Goal: Information Seeking & Learning: Understand process/instructions

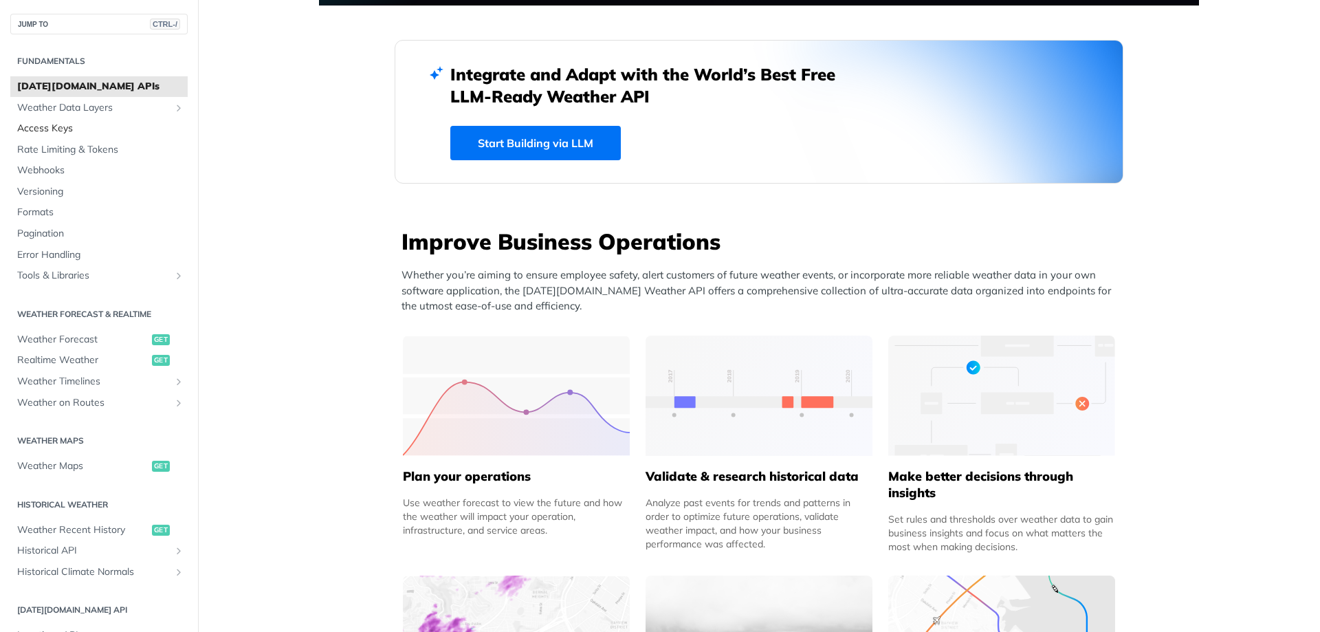
click at [58, 131] on span "Access Keys" at bounding box center [100, 129] width 167 height 14
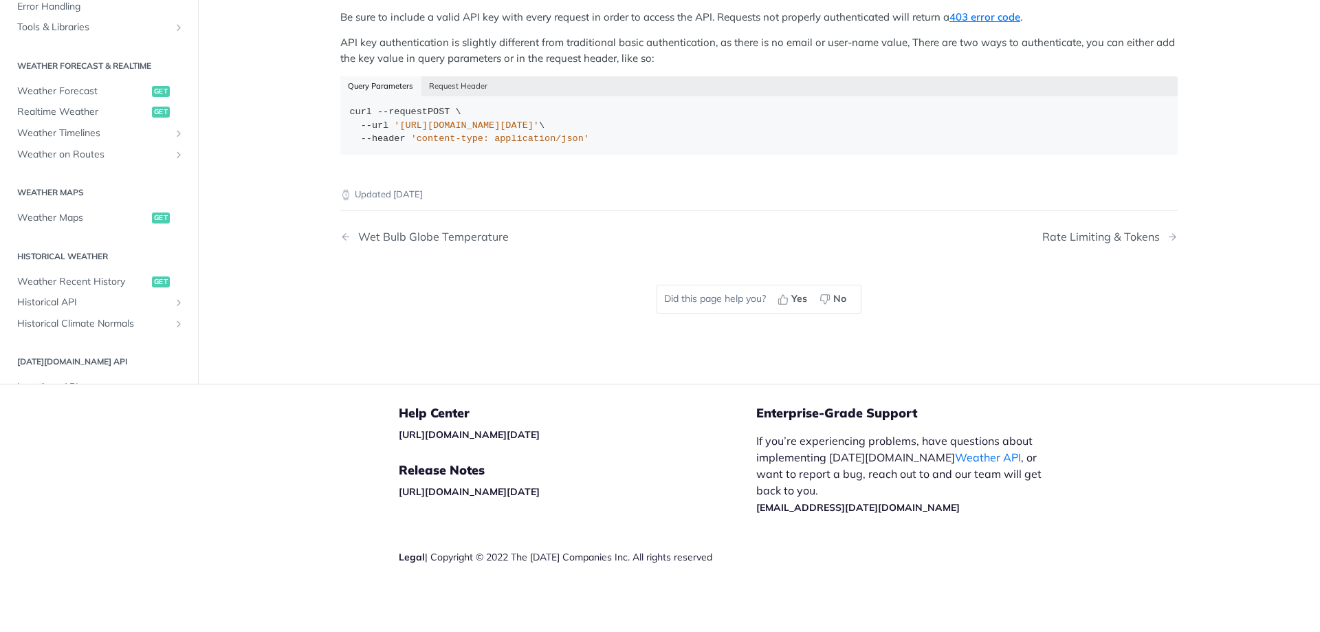
scroll to position [322, 0]
click at [50, 151] on span "Weather on Routes" at bounding box center [93, 155] width 153 height 14
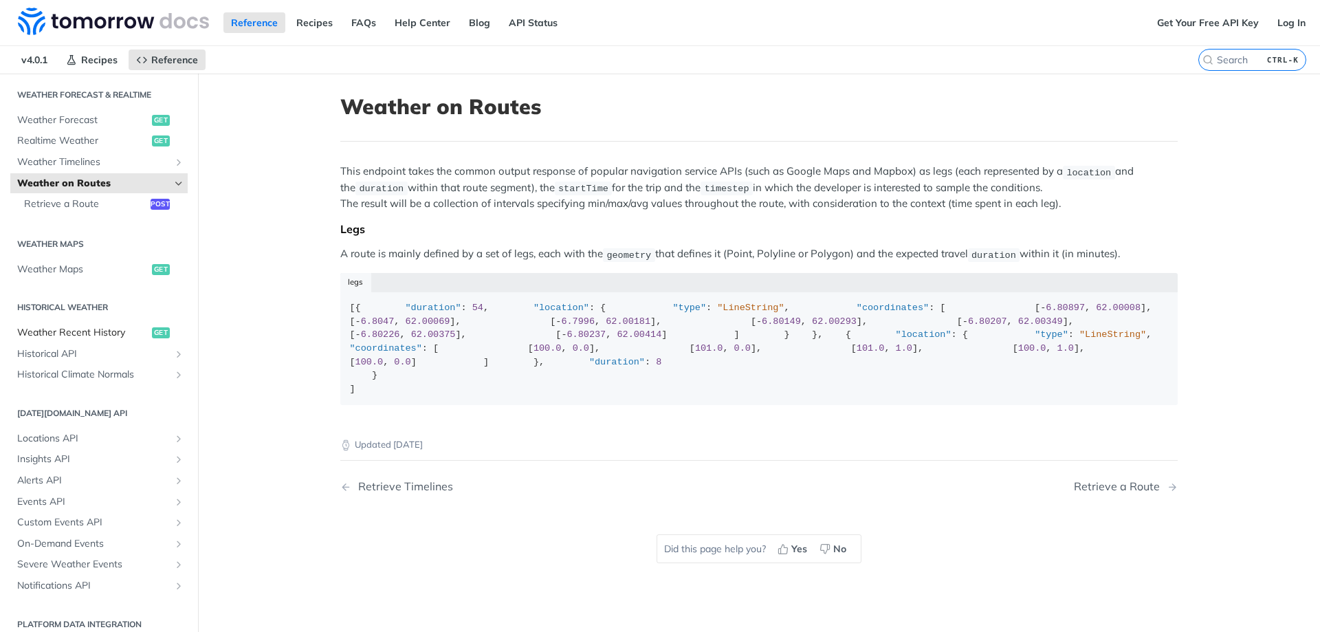
scroll to position [304, 0]
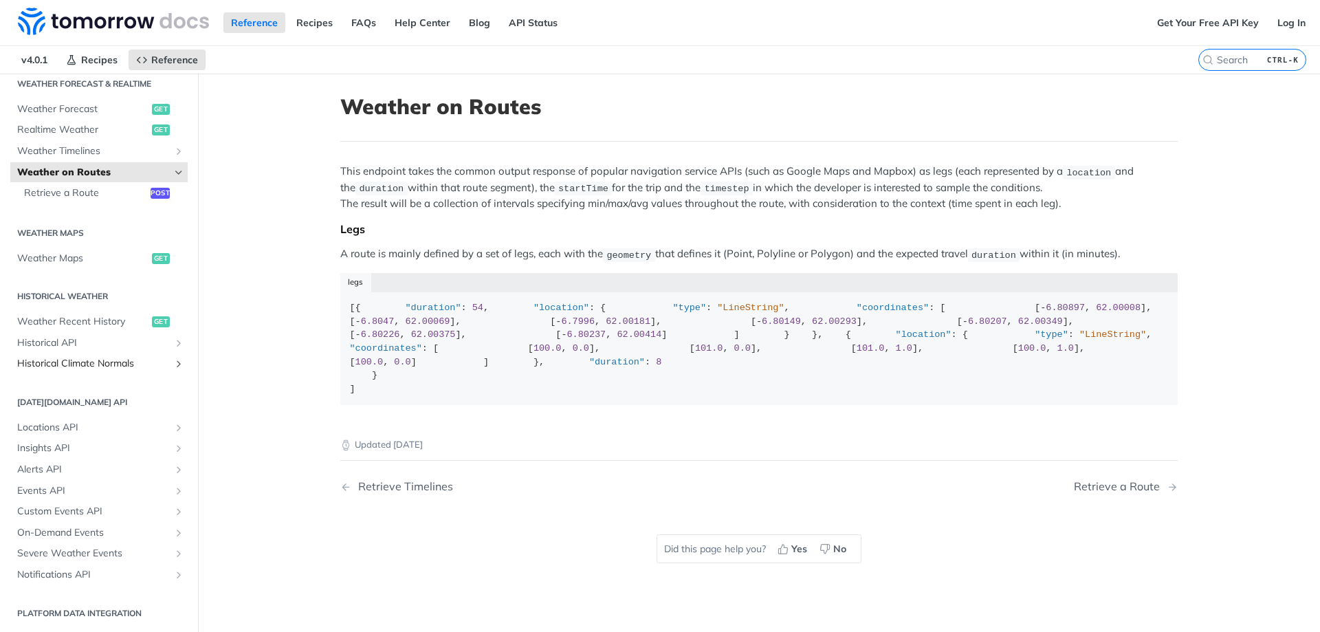
click at [90, 361] on span "Historical Climate Normals" at bounding box center [93, 364] width 153 height 14
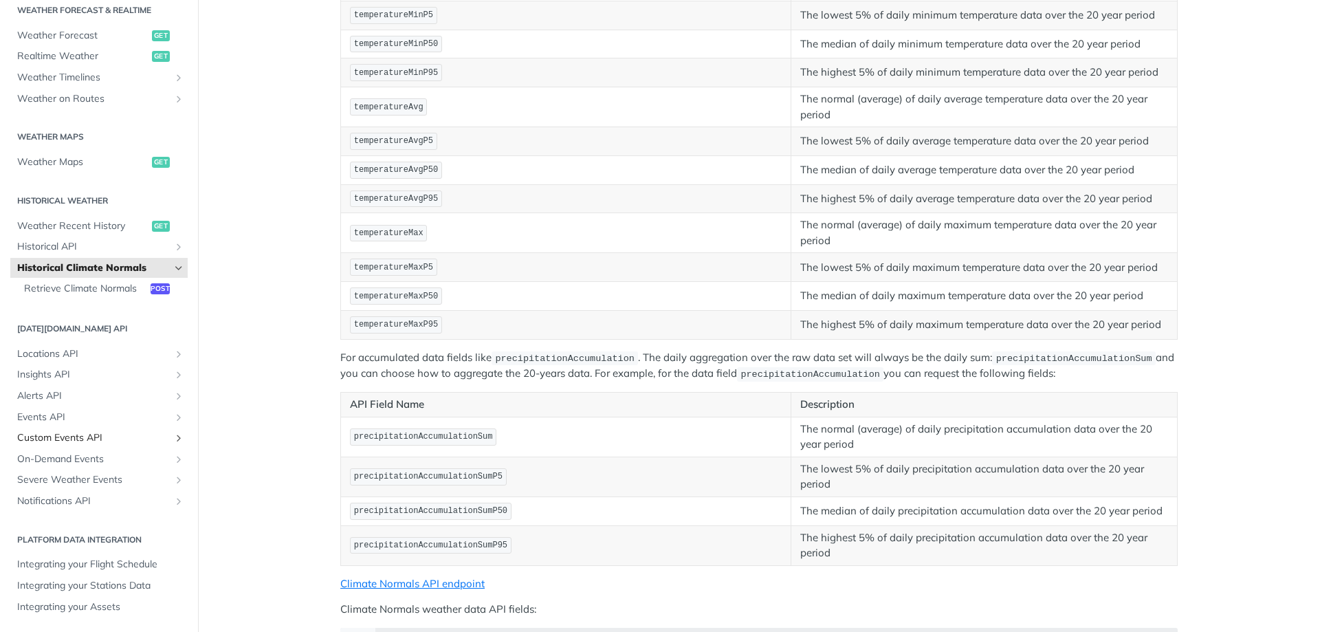
scroll to position [344, 0]
click at [137, 479] on span "Severe Weather Events" at bounding box center [93, 480] width 153 height 14
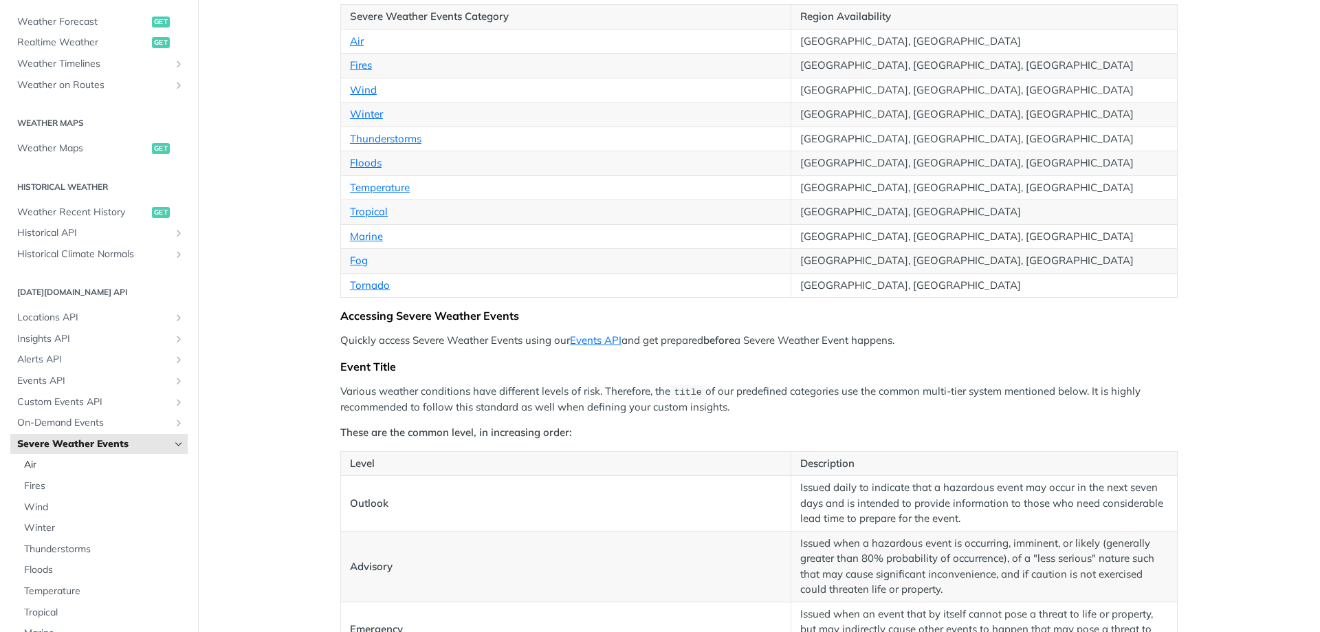
click at [30, 469] on span "Air" at bounding box center [104, 465] width 160 height 14
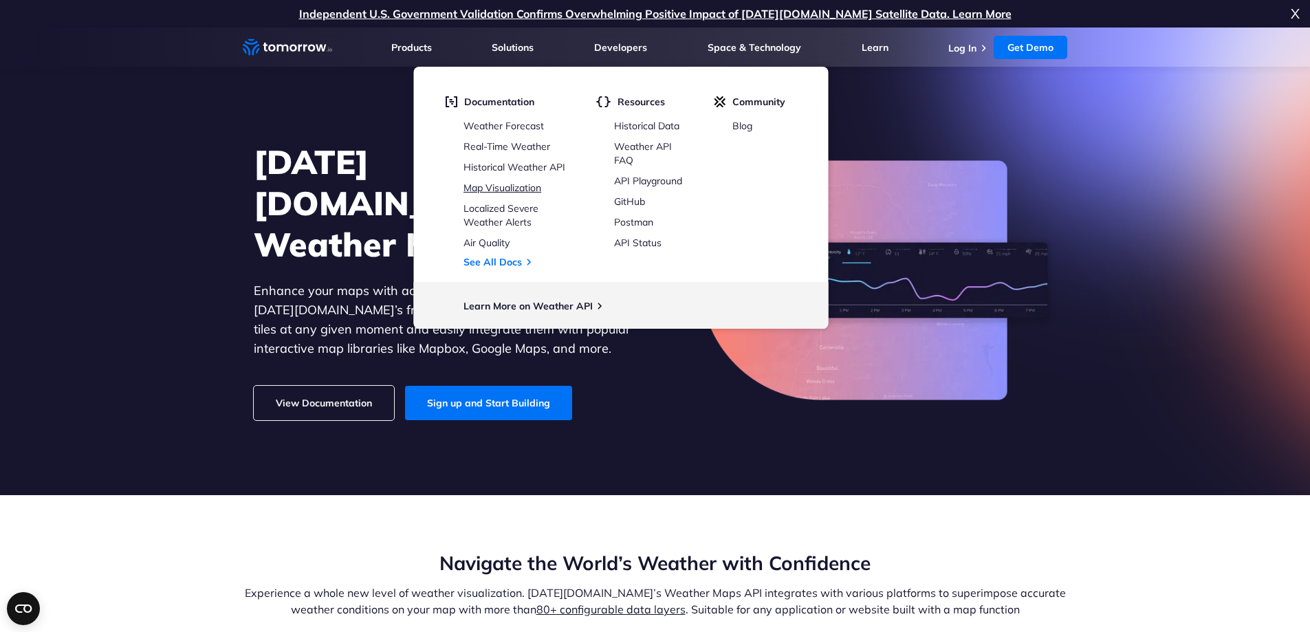
click at [494, 186] on link "Map Visualization" at bounding box center [503, 188] width 78 height 12
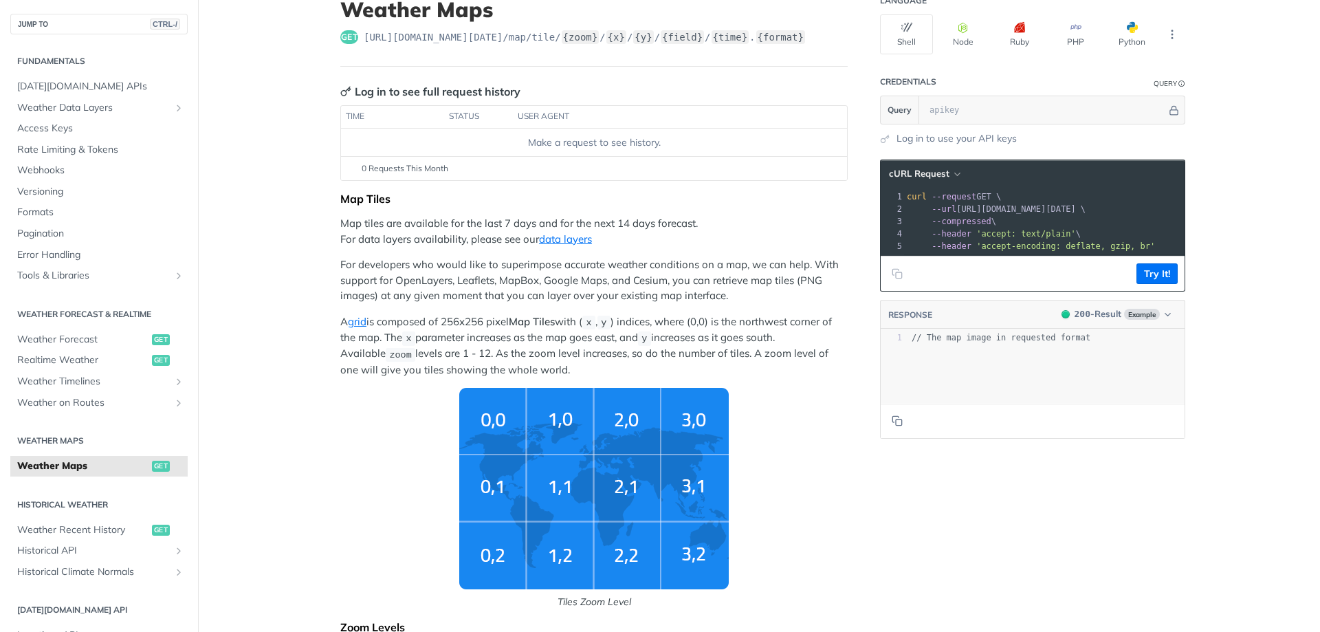
scroll to position [275, 0]
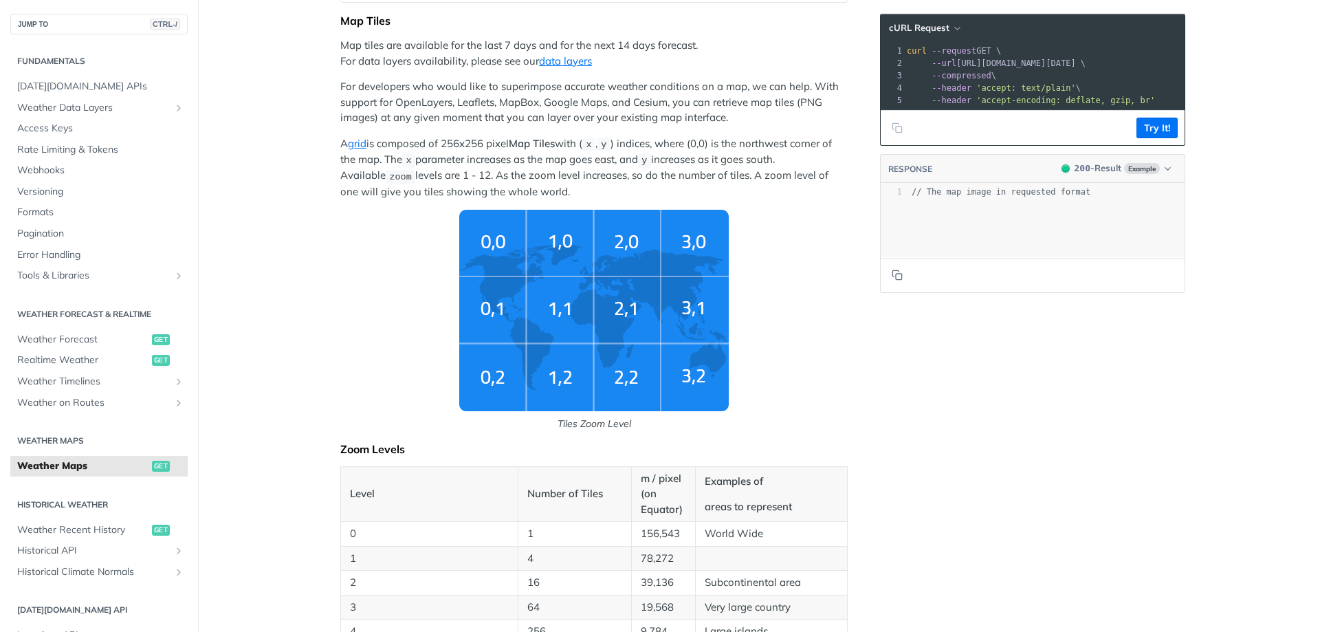
click at [564, 294] on img "Tiles Zoom Level" at bounding box center [594, 311] width 270 height 202
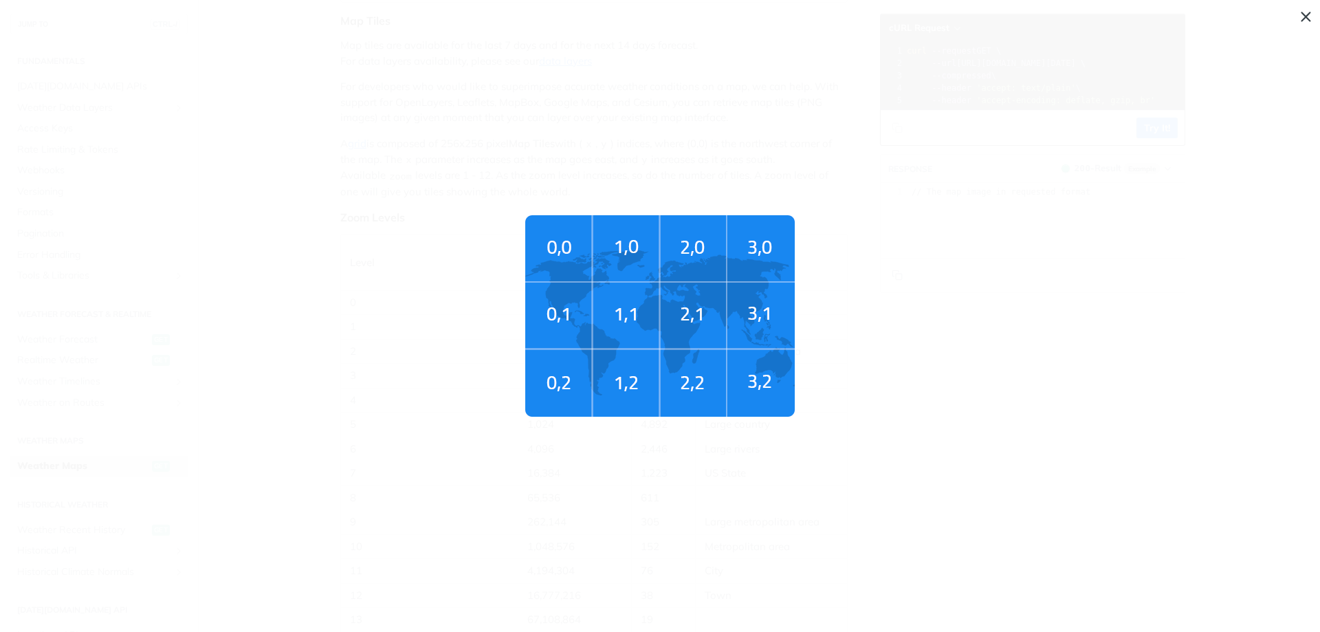
click at [483, 319] on span "Tiles Zoom Level" at bounding box center [660, 316] width 1320 height 632
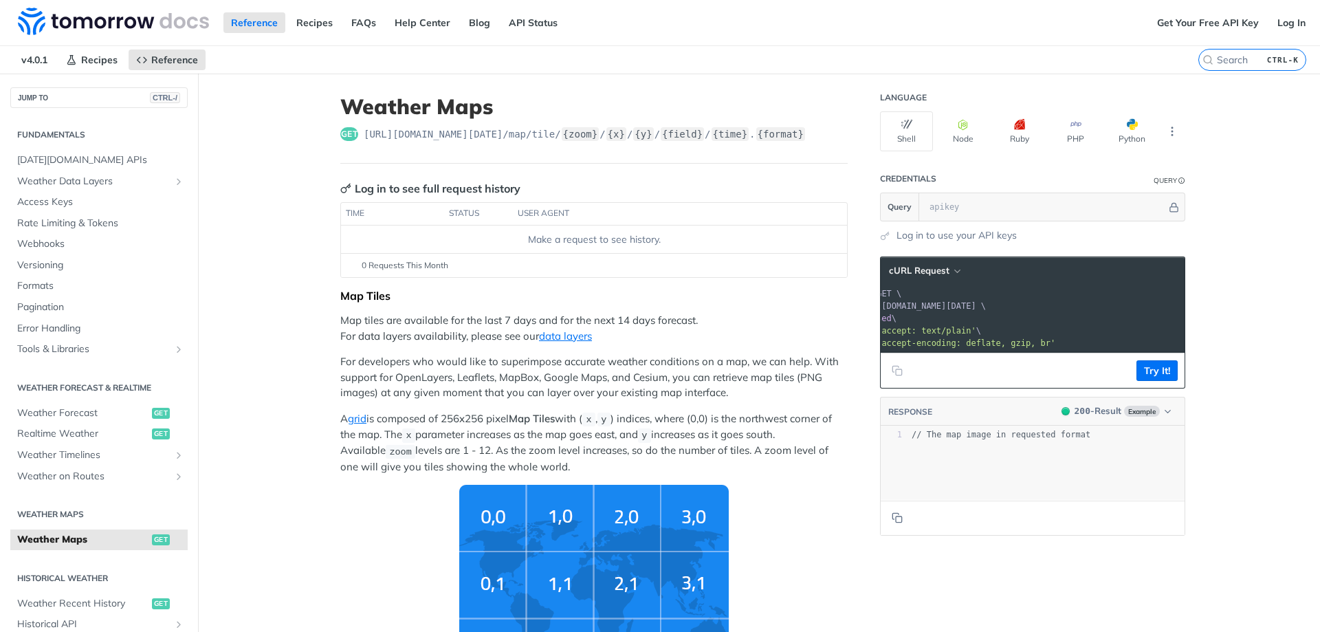
scroll to position [0, 0]
click at [1154, 381] on button "Try It!" at bounding box center [1157, 370] width 41 height 21
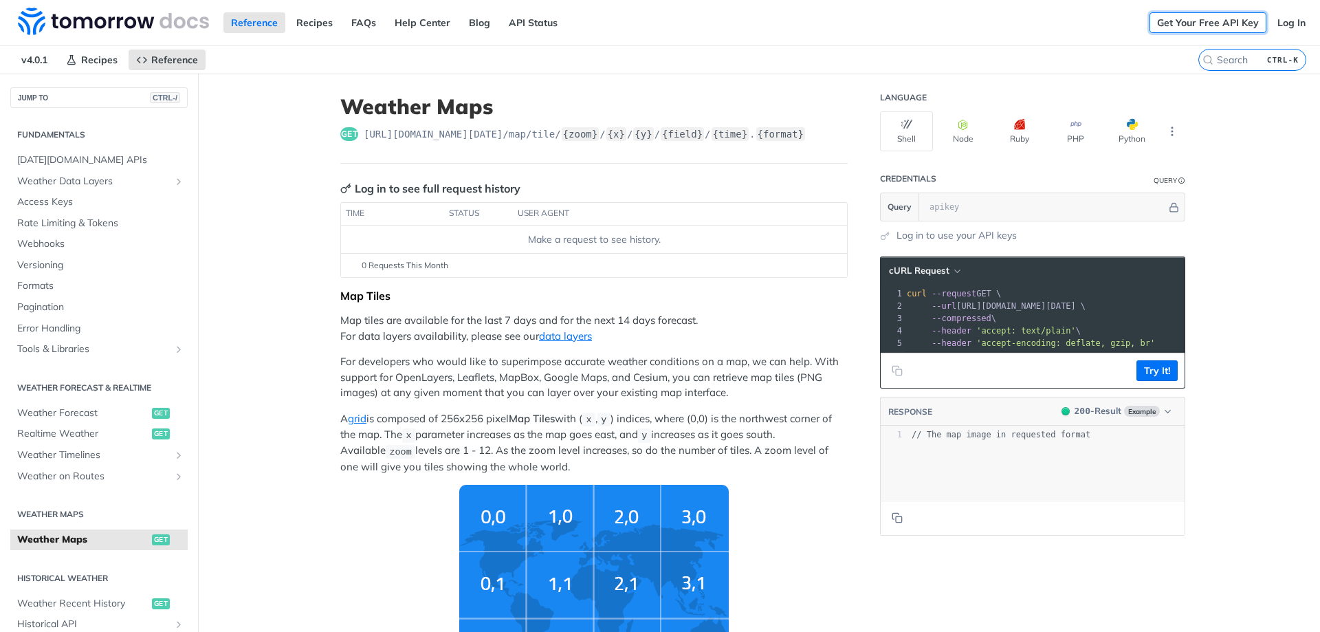
click at [1184, 27] on link "Get Your Free API Key" at bounding box center [1208, 22] width 117 height 21
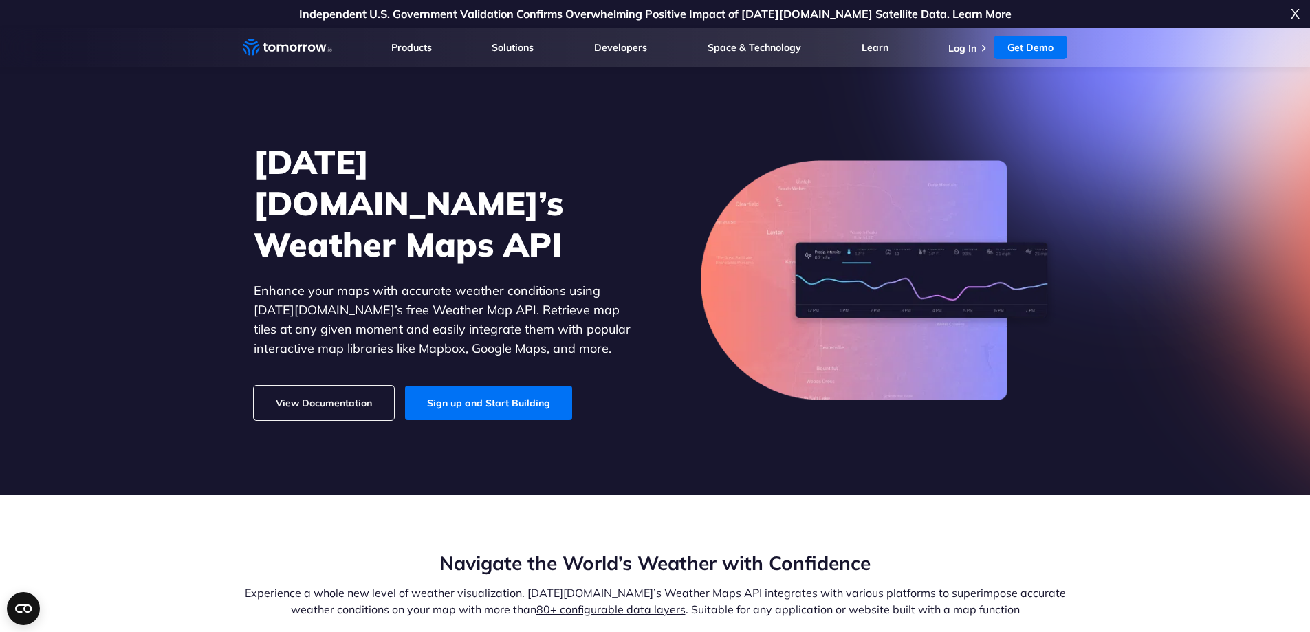
click at [301, 386] on link "View Documentation" at bounding box center [324, 403] width 140 height 34
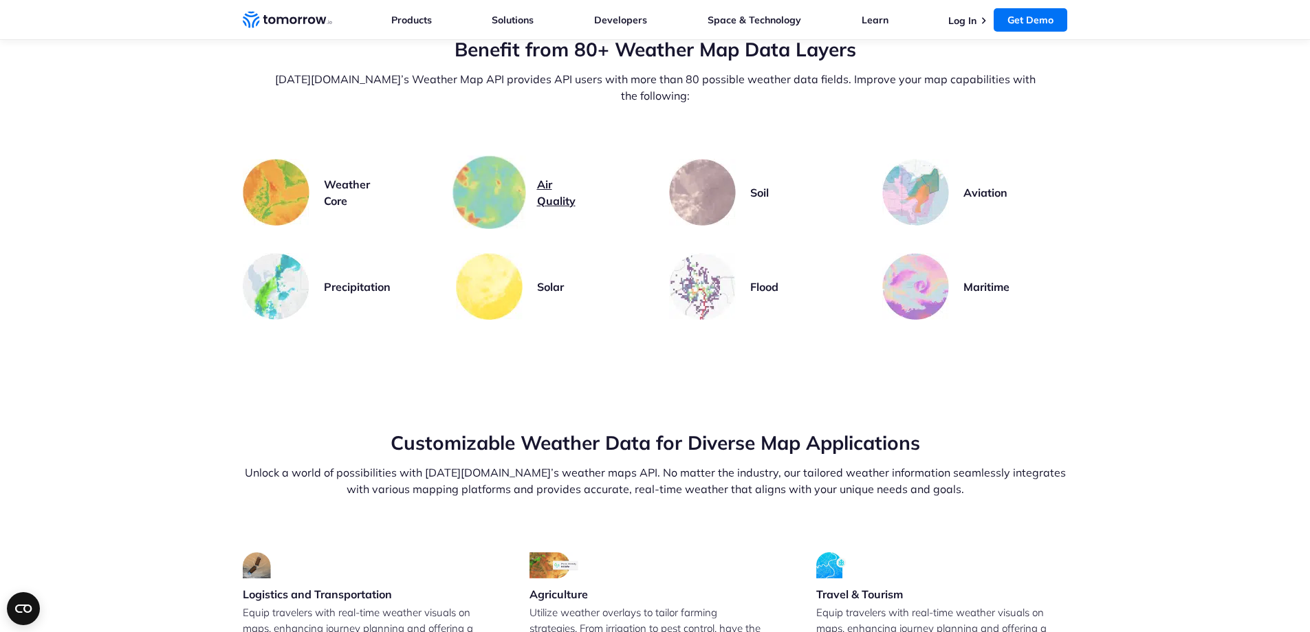
scroll to position [2683, 0]
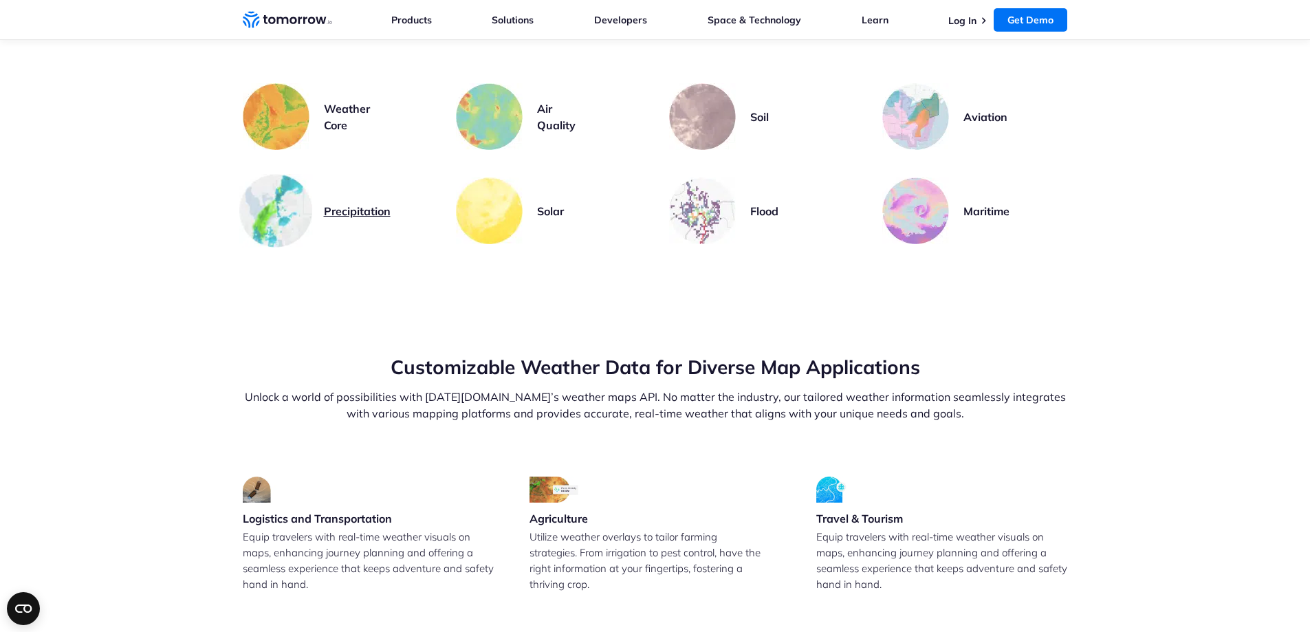
click at [365, 219] on h3 "Precipitation" at bounding box center [357, 211] width 67 height 17
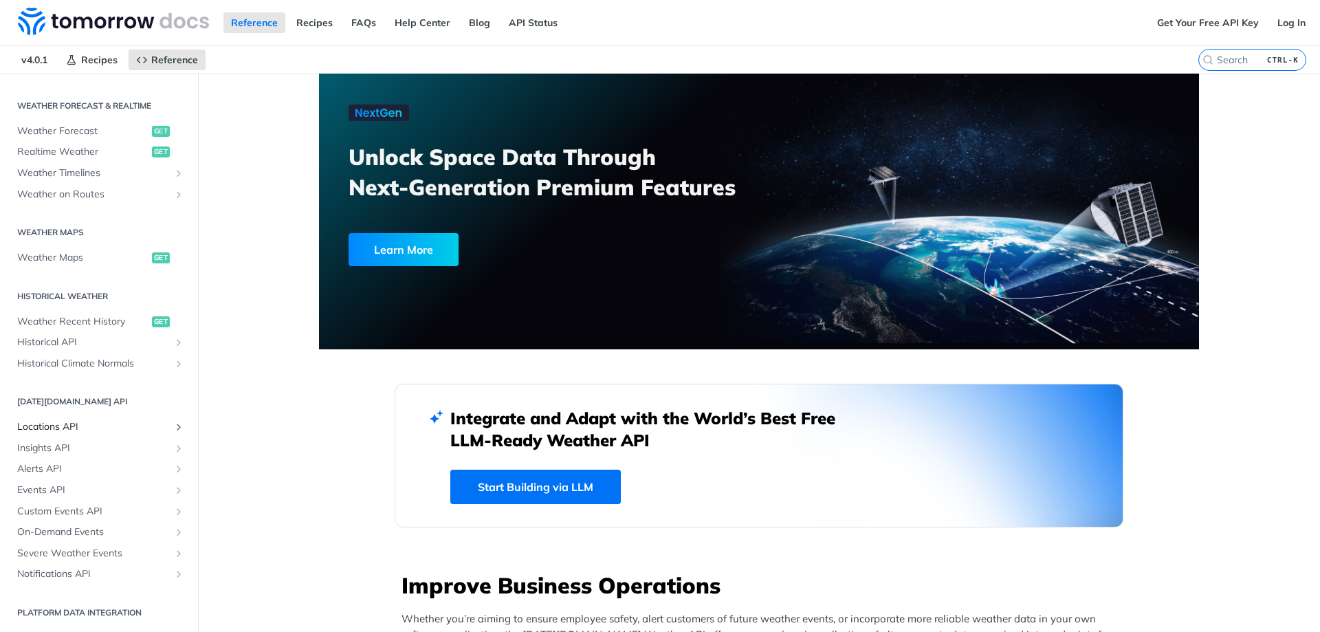
scroll to position [7, 0]
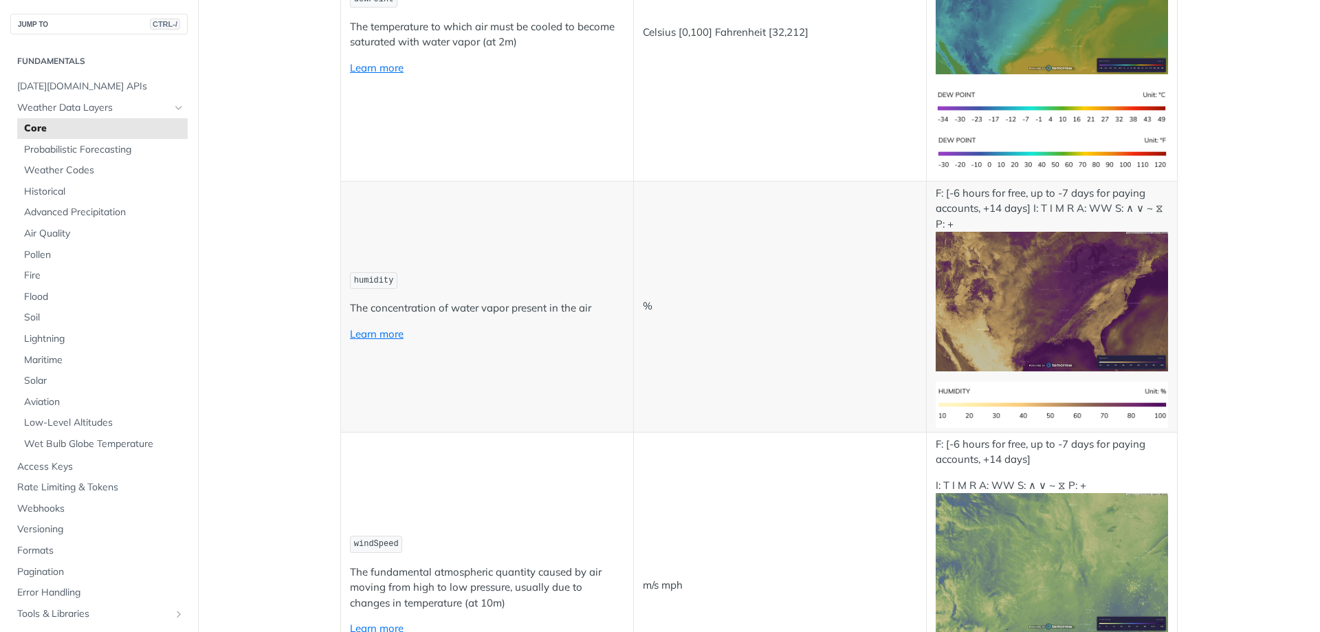
scroll to position [1100, 0]
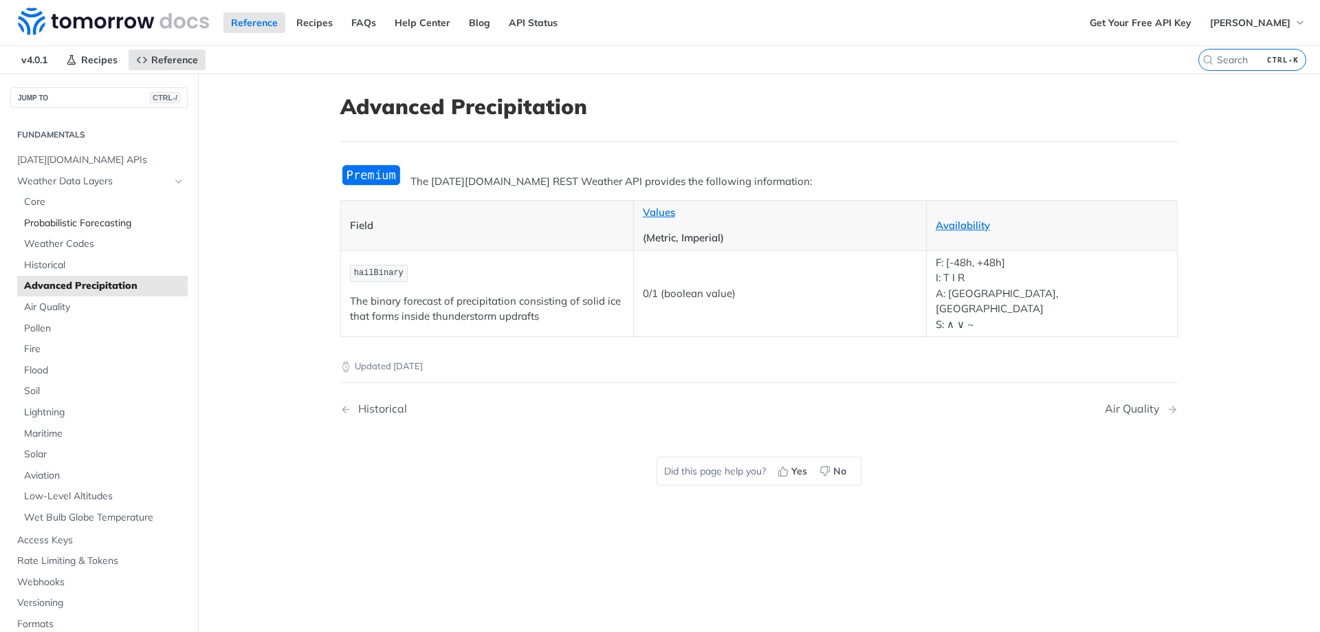
click at [89, 228] on span "Probabilistic Forecasting" at bounding box center [104, 224] width 160 height 14
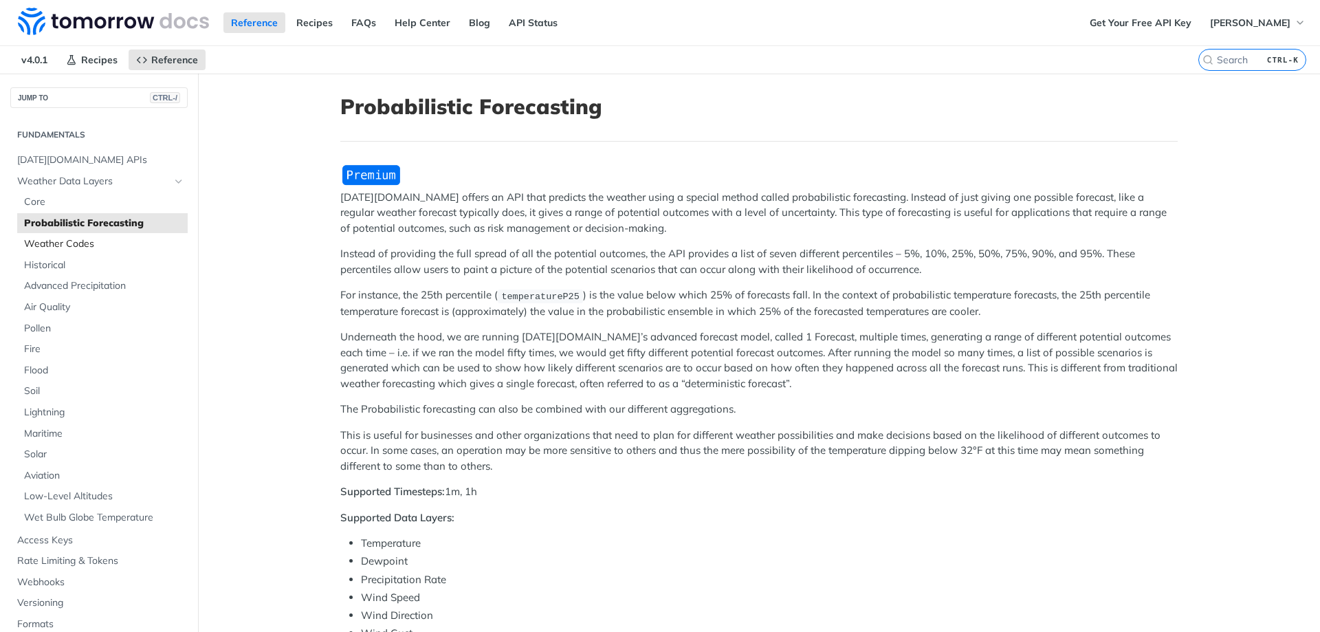
click at [84, 245] on span "Weather Codes" at bounding box center [104, 244] width 160 height 14
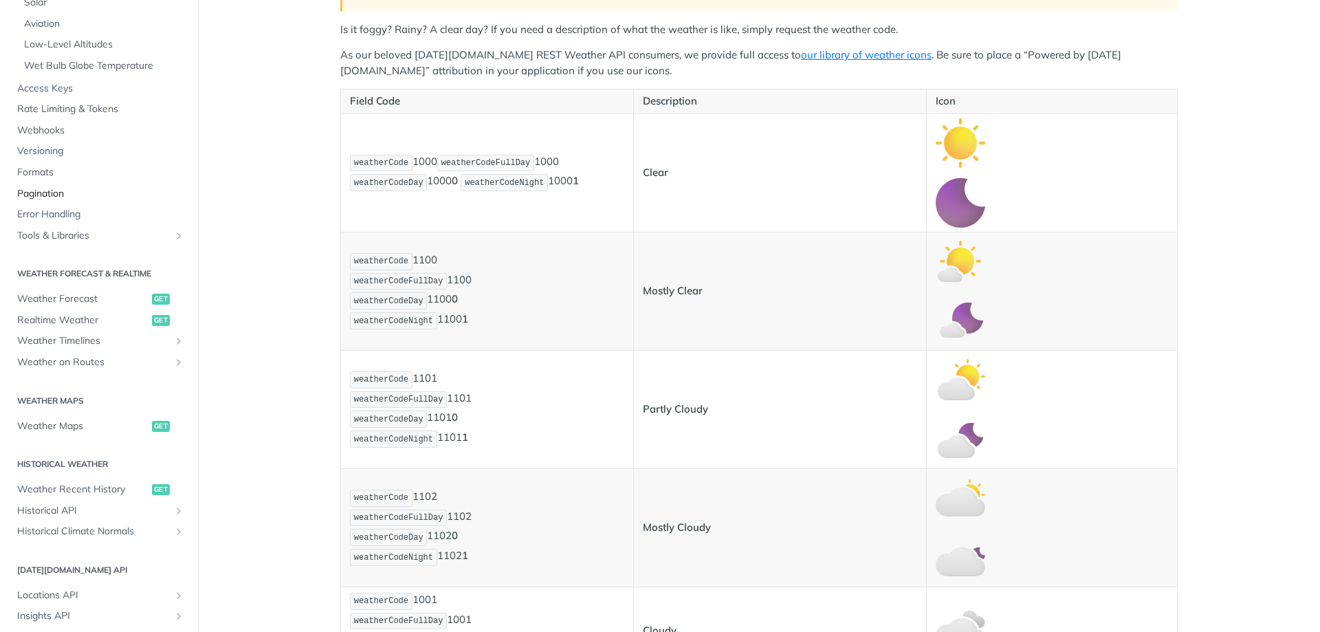
scroll to position [413, 0]
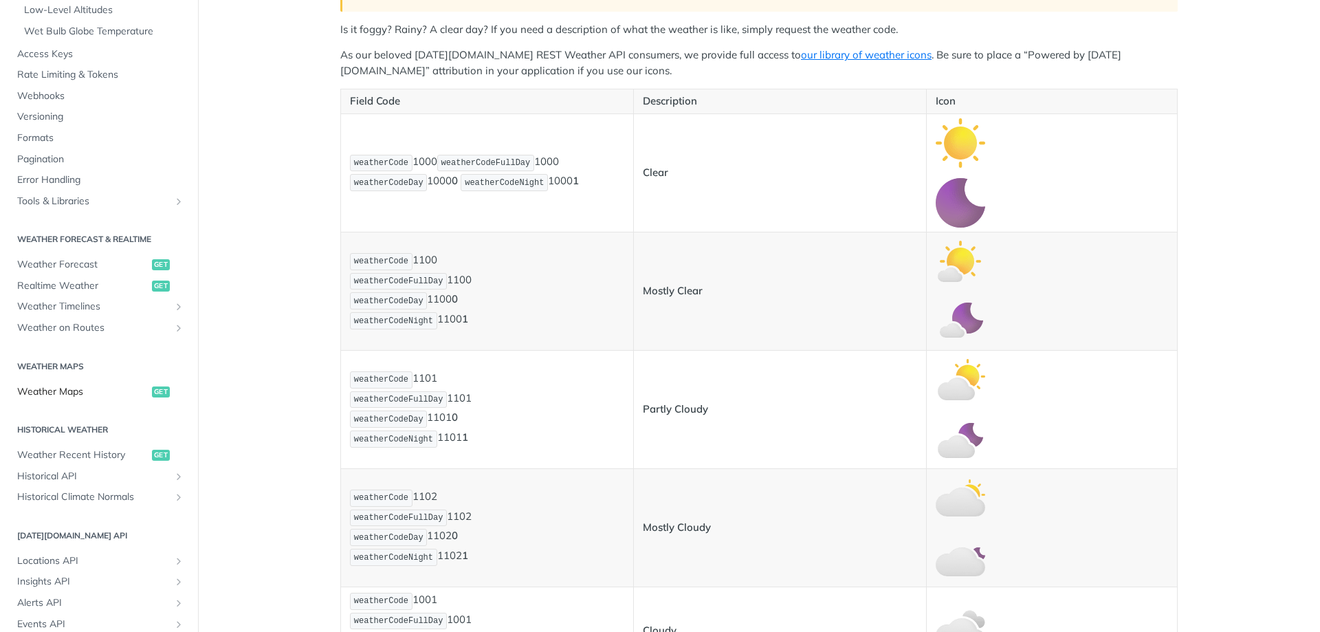
click at [74, 395] on span "Weather Maps" at bounding box center [82, 392] width 131 height 14
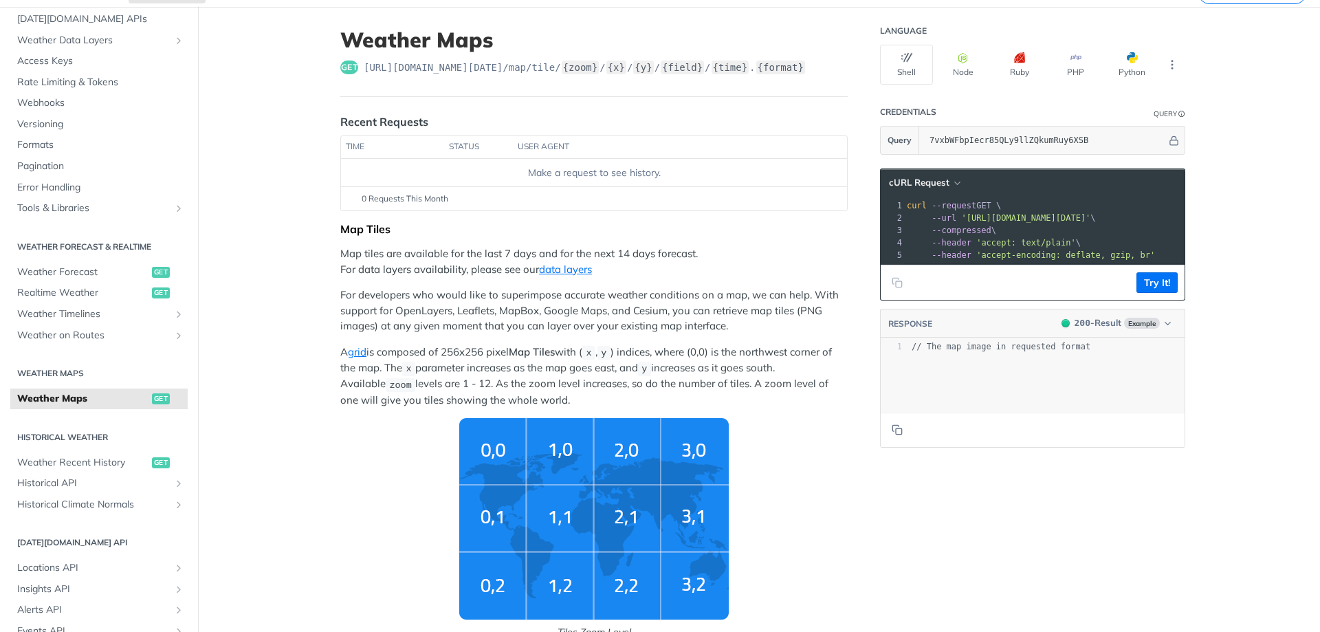
scroll to position [138, 0]
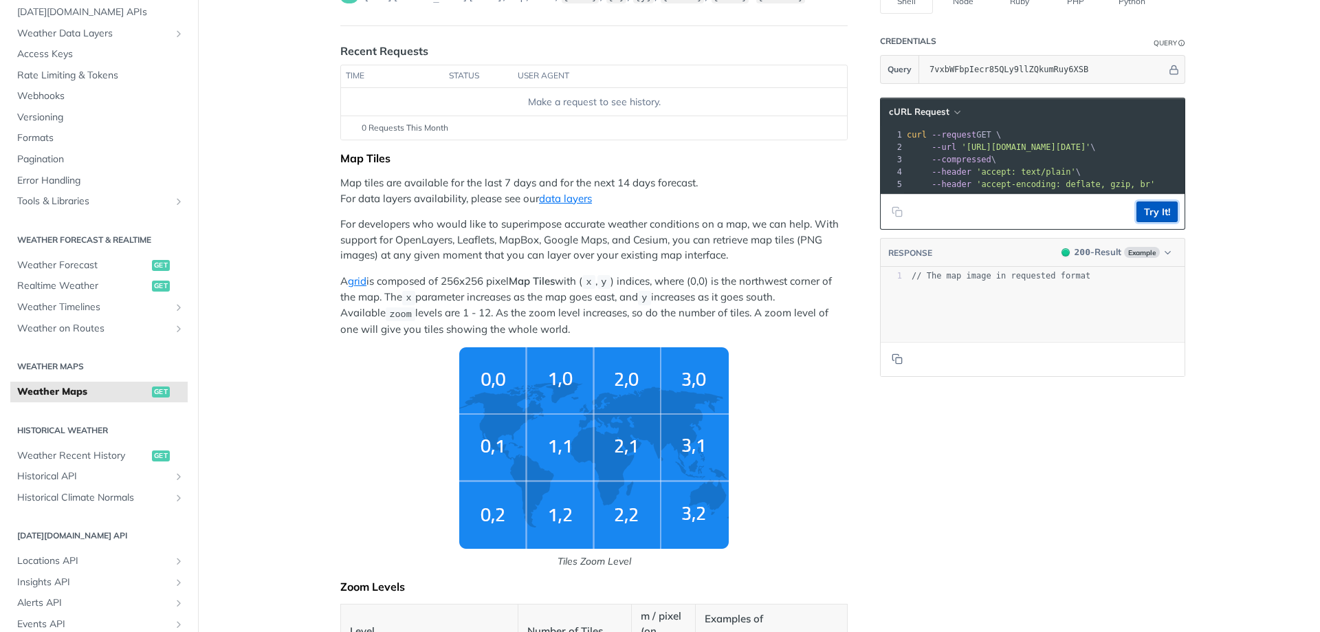
click at [1147, 222] on button "Try It!" at bounding box center [1157, 212] width 41 height 21
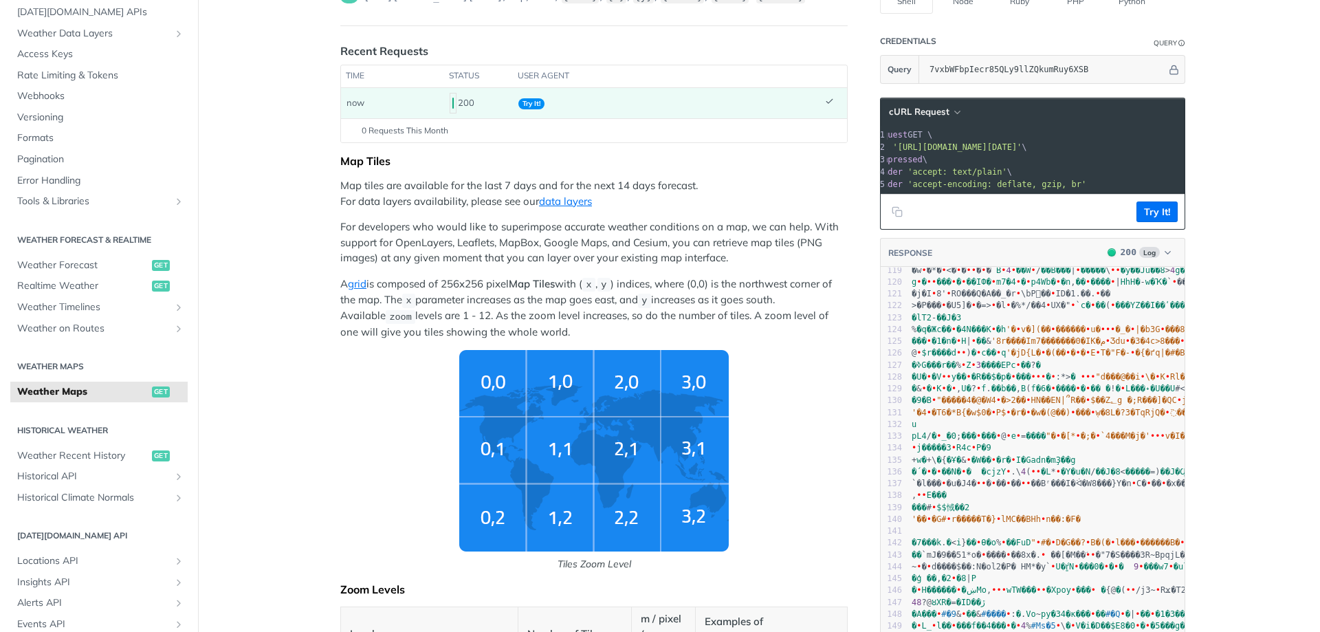
scroll to position [0, 0]
drag, startPoint x: 955, startPoint y: 147, endPoint x: 1158, endPoint y: 149, distance: 202.9
click at [801, 147] on span "'[URL][DOMAIN_NAME][DATE]'" at bounding box center [735, 147] width 129 height 10
copy span "[URL][DOMAIN_NAME][DATE]"
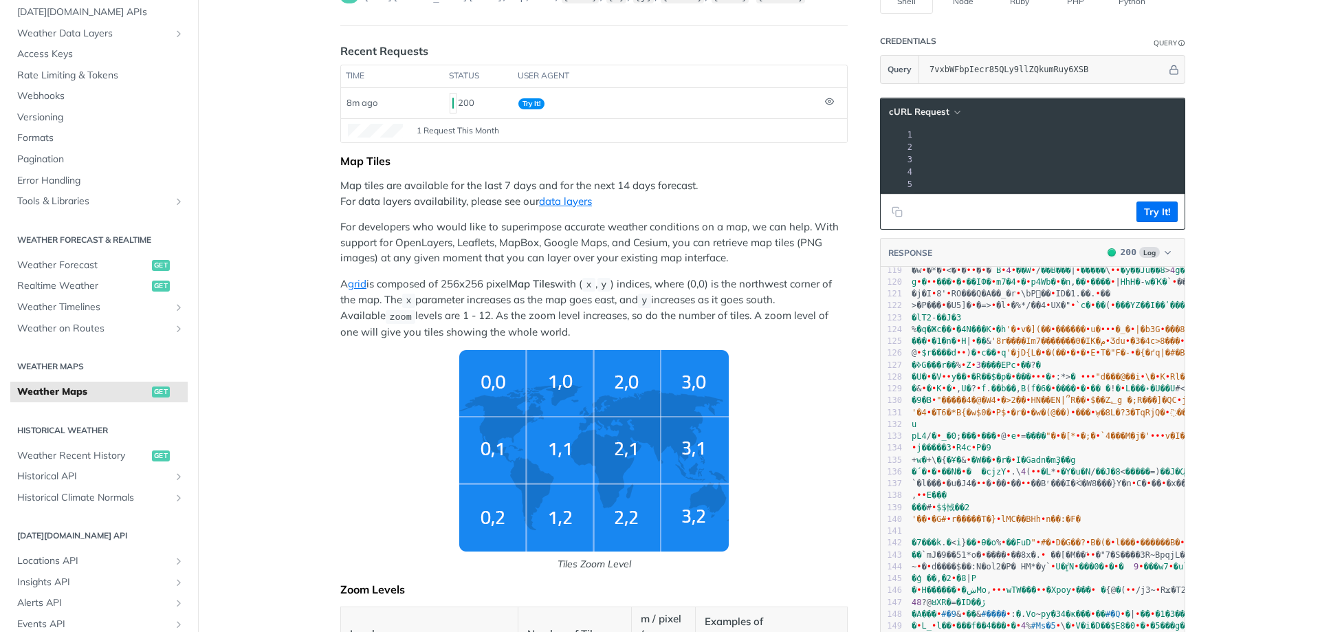
copy span "[URL][DOMAIN_NAME][DATE]"
